Goal: Task Accomplishment & Management: Use online tool/utility

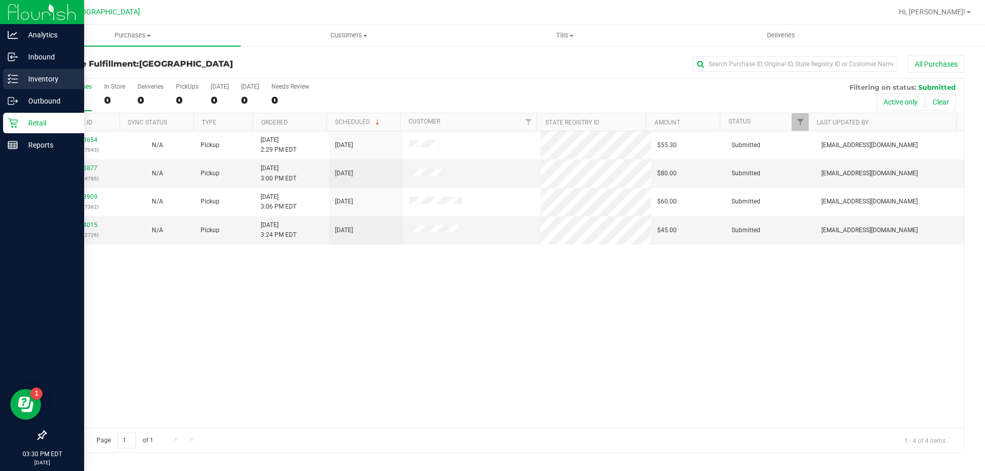
click at [15, 83] on line at bounding box center [15, 83] width 6 height 0
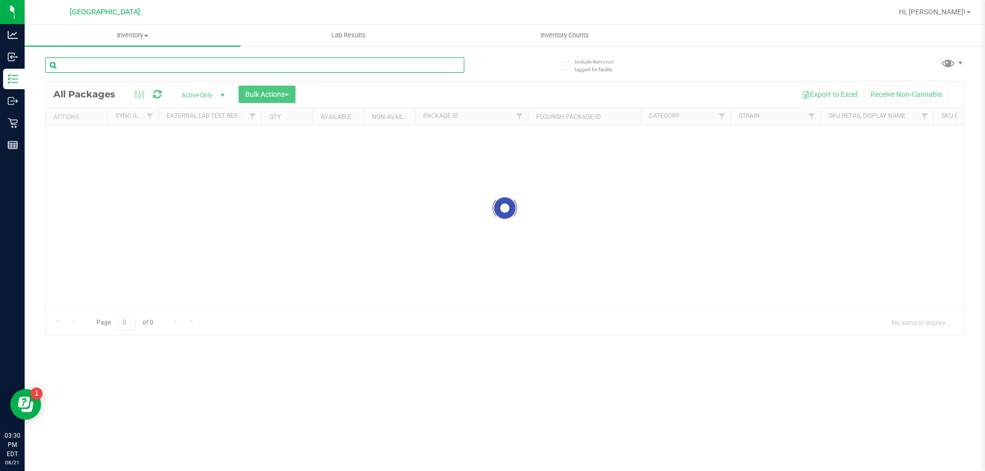
click at [250, 69] on input "text" at bounding box center [254, 64] width 419 height 15
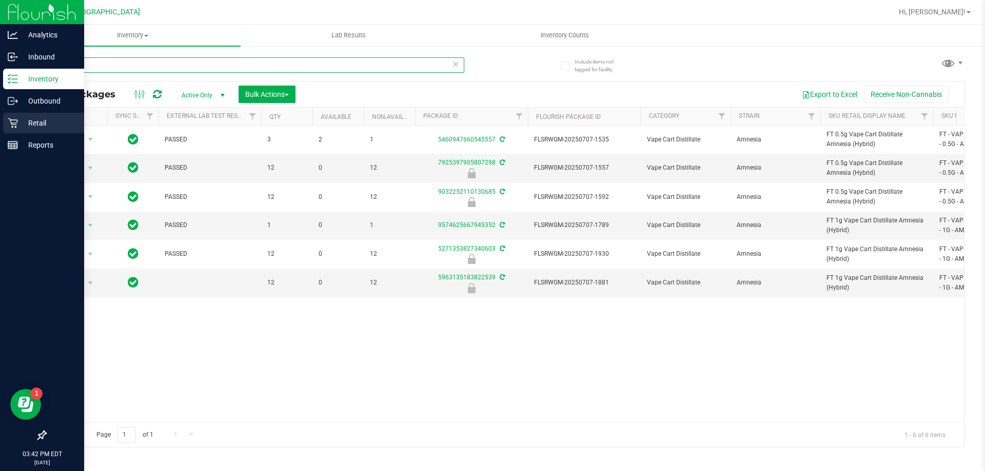
type input "amn"
click at [33, 121] on p "Retail" at bounding box center [49, 123] width 62 height 12
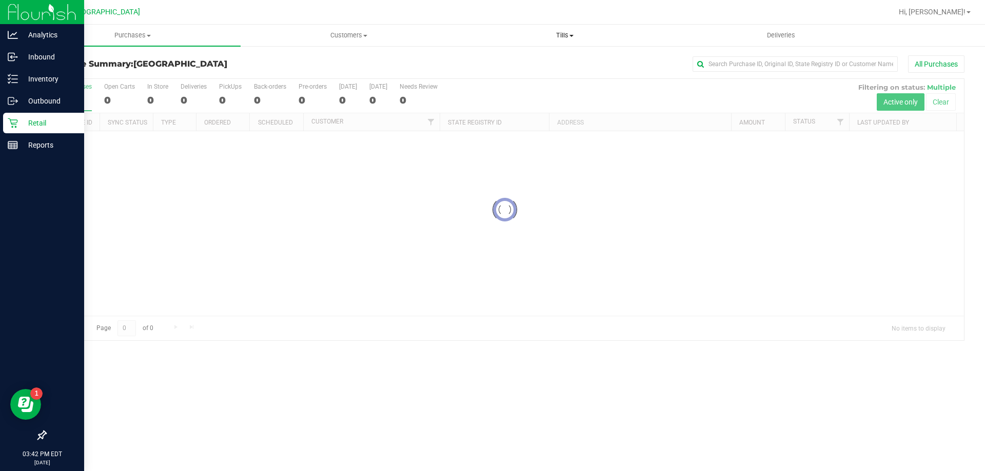
click at [558, 33] on span "Tills" at bounding box center [564, 35] width 215 height 9
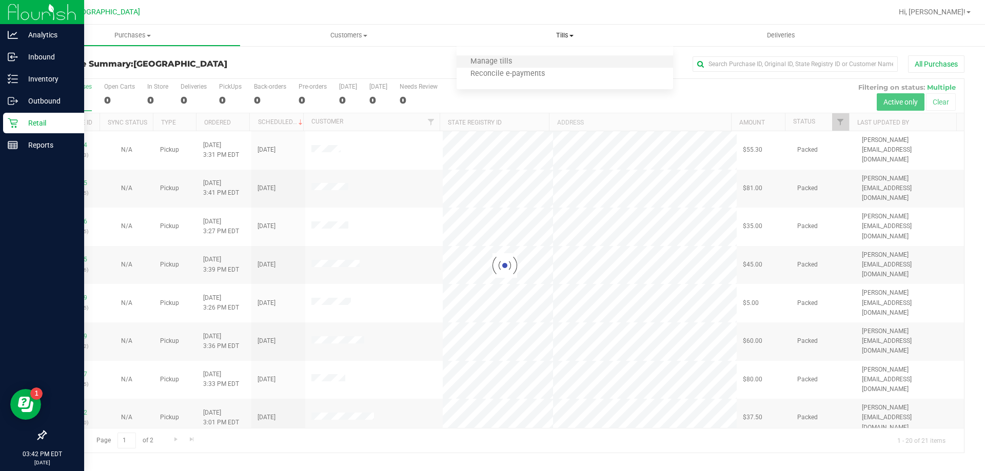
click at [553, 66] on li "Manage tills" at bounding box center [565, 62] width 216 height 12
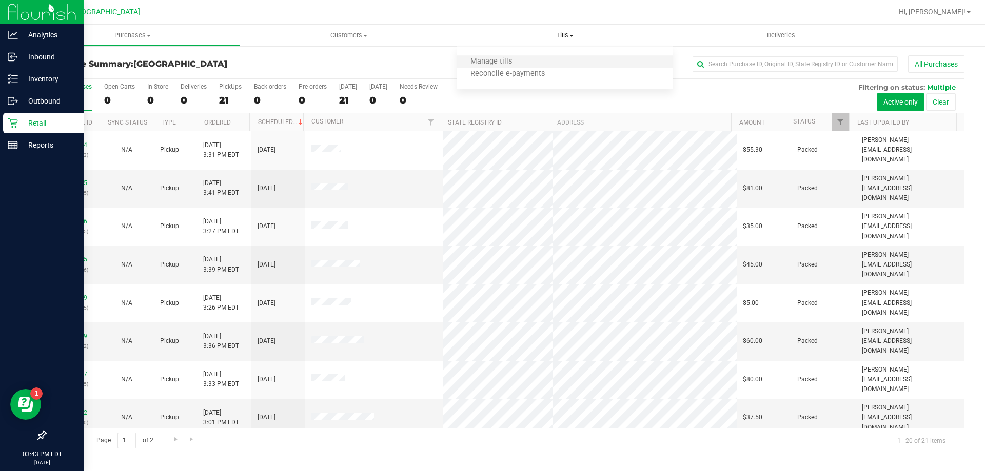
click at [551, 66] on li "Manage tills" at bounding box center [565, 62] width 216 height 12
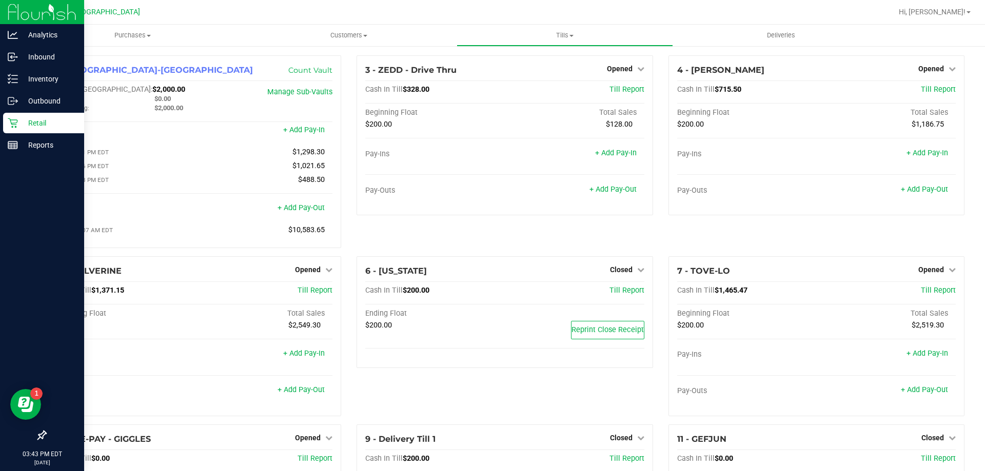
click at [18, 124] on p "Retail" at bounding box center [49, 123] width 62 height 12
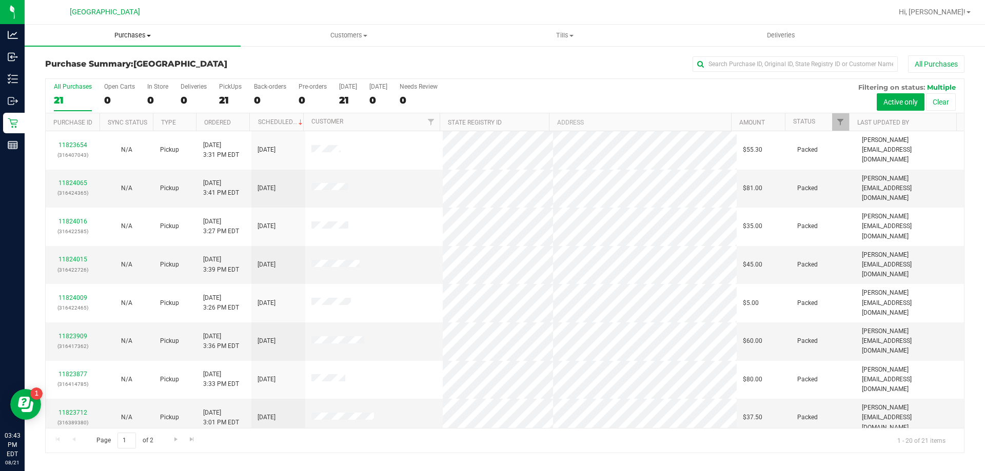
click at [142, 37] on span "Purchases" at bounding box center [133, 35] width 216 height 9
click at [130, 73] on li "Fulfillment" at bounding box center [133, 74] width 216 height 12
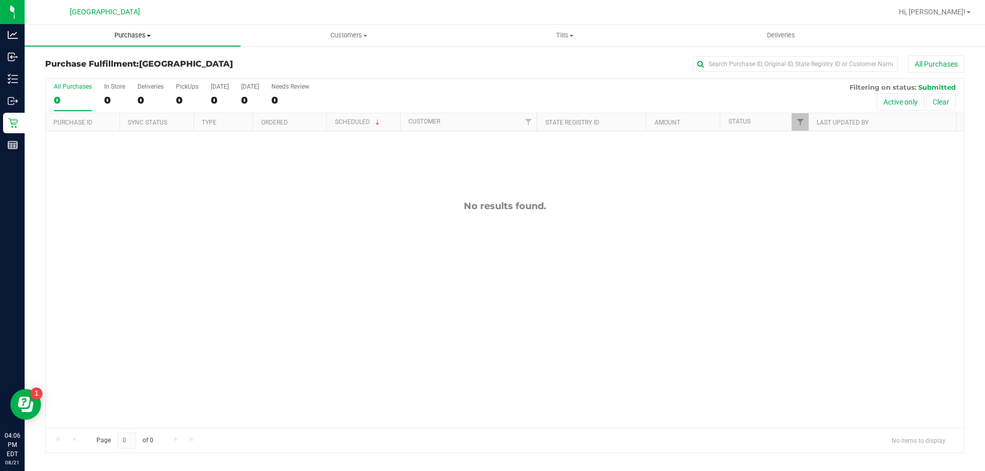
click at [124, 33] on span "Purchases" at bounding box center [133, 35] width 216 height 9
click at [90, 77] on li "Fulfillment" at bounding box center [133, 74] width 216 height 12
